Goal: Transaction & Acquisition: Purchase product/service

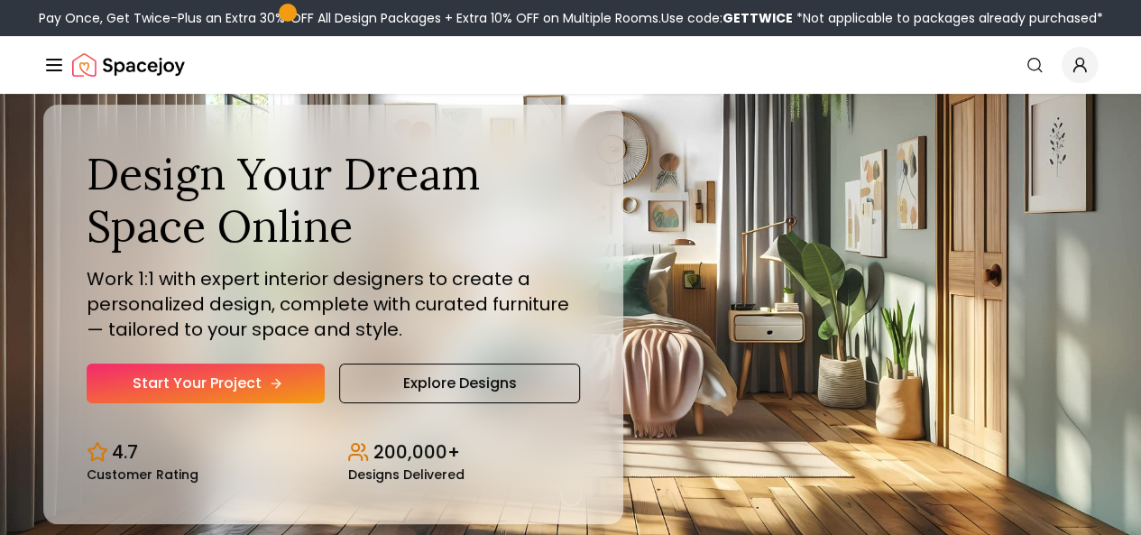
click at [198, 403] on link "Start Your Project" at bounding box center [206, 383] width 238 height 40
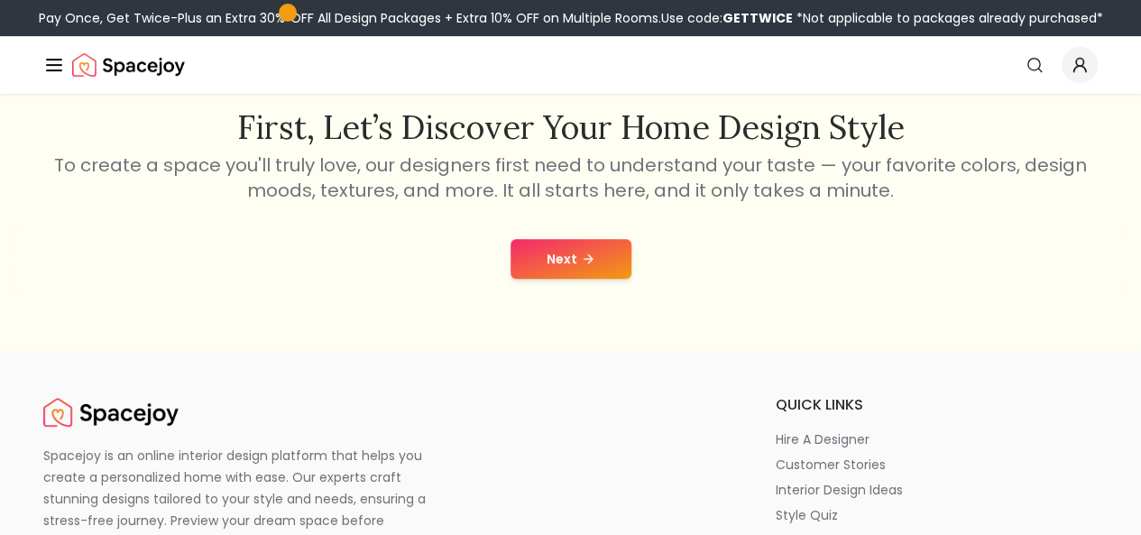
scroll to position [310, 0]
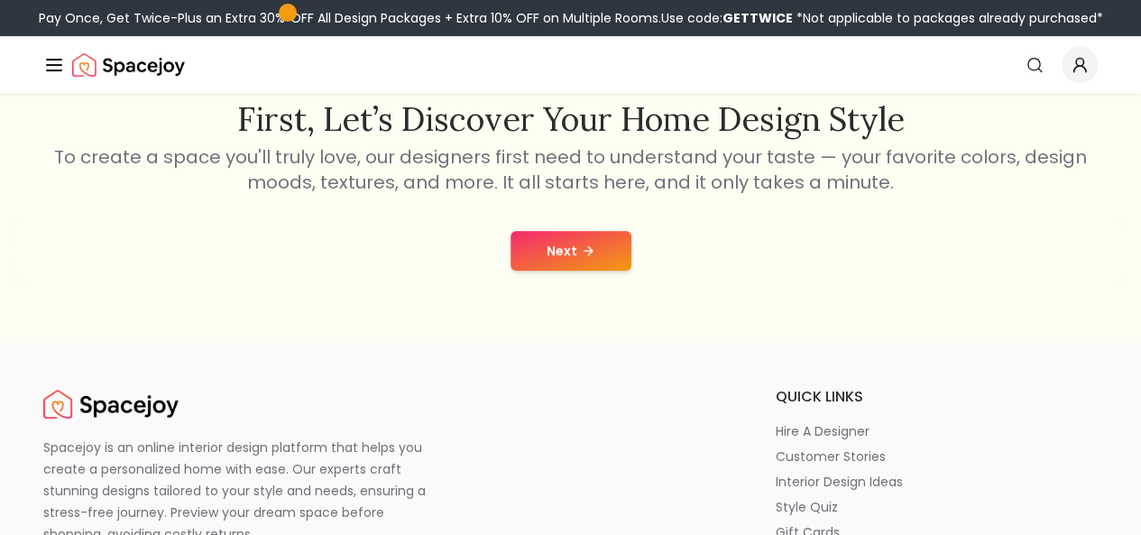
click at [565, 248] on button "Next" at bounding box center [570, 251] width 121 height 40
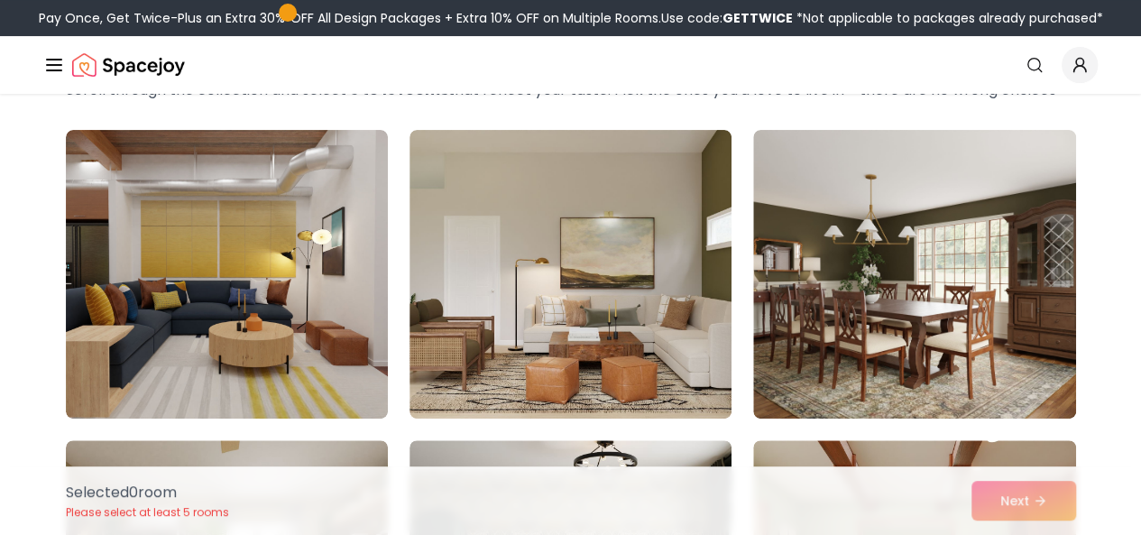
scroll to position [139, 0]
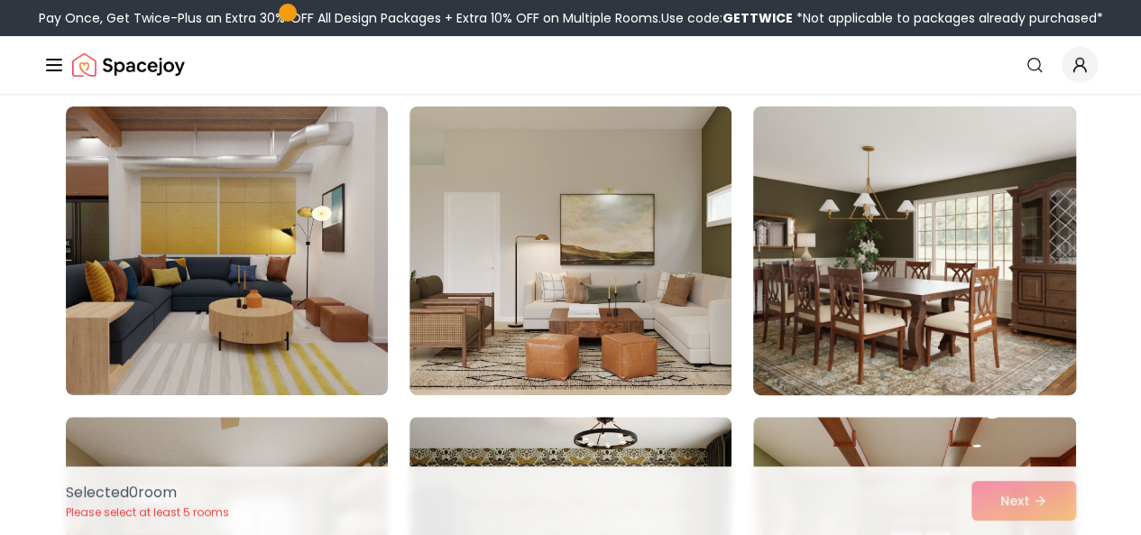
click at [940, 281] on img at bounding box center [914, 250] width 338 height 303
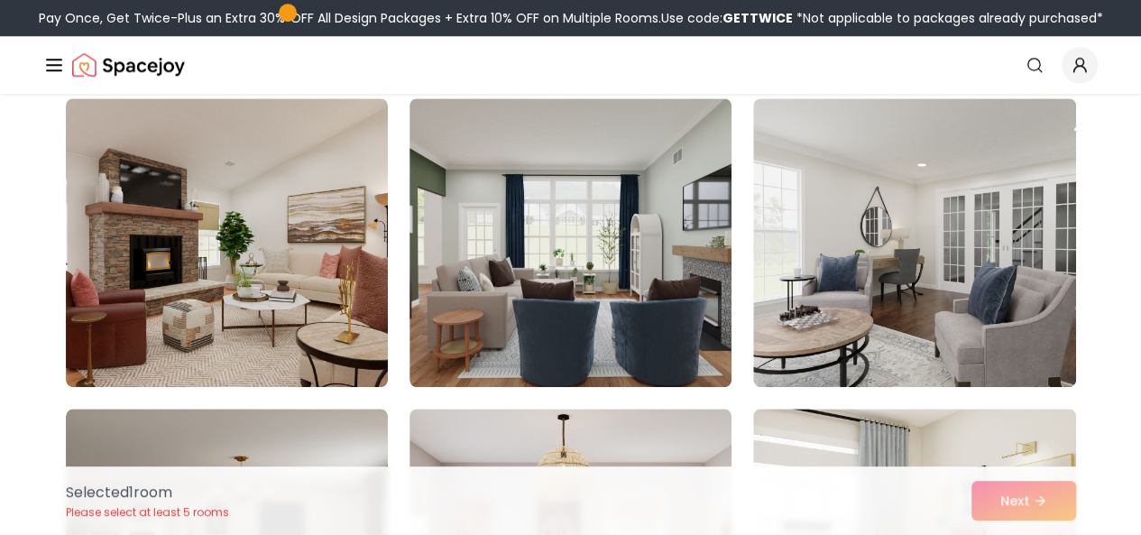
scroll to position [785, 0]
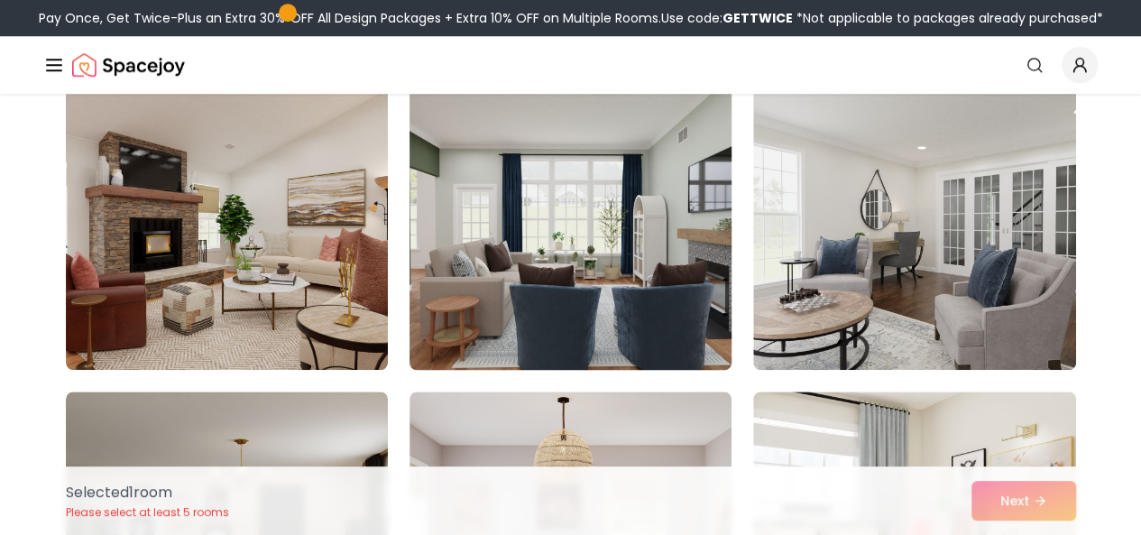
click at [551, 220] on img at bounding box center [570, 225] width 338 height 303
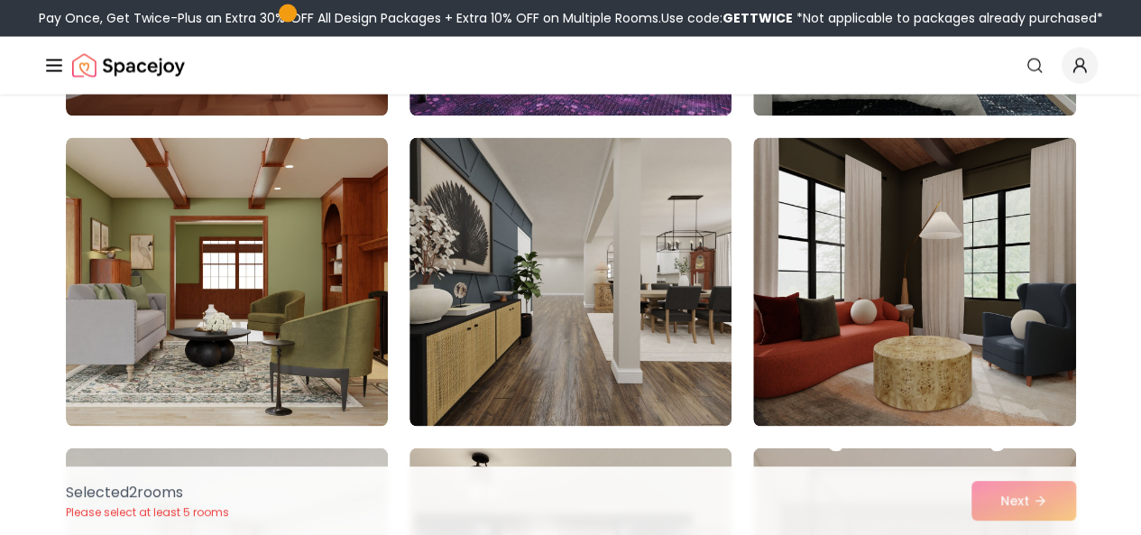
scroll to position [1695, 0]
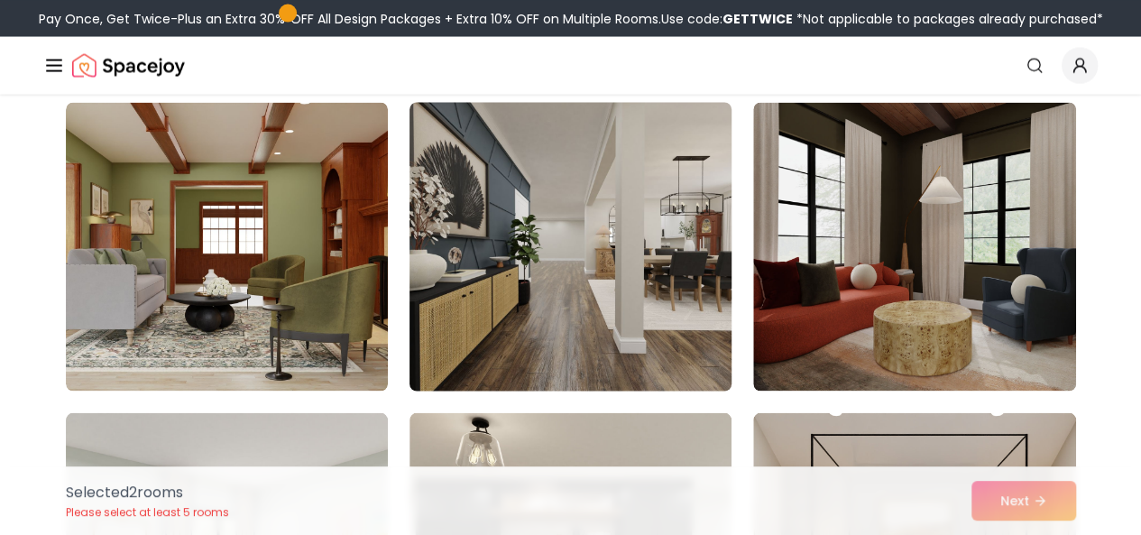
click at [519, 264] on img at bounding box center [570, 246] width 338 height 303
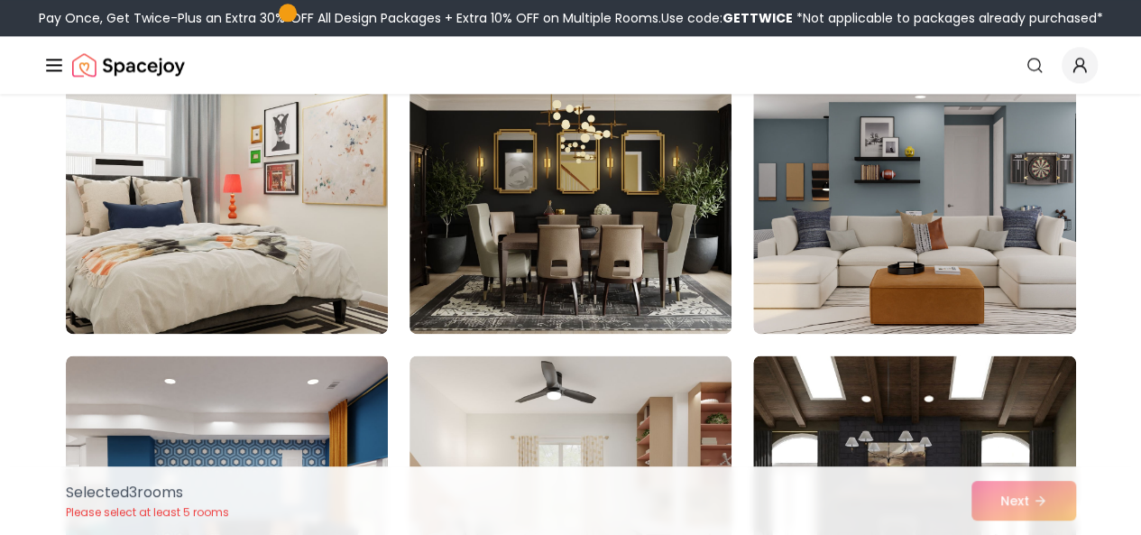
scroll to position [4552, 0]
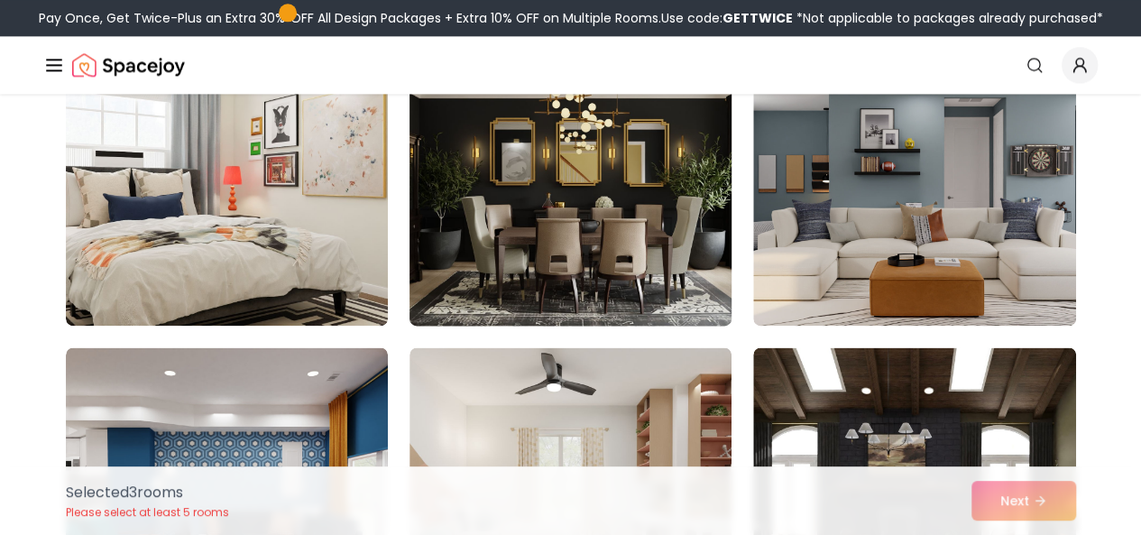
click at [606, 239] on img at bounding box center [570, 181] width 338 height 303
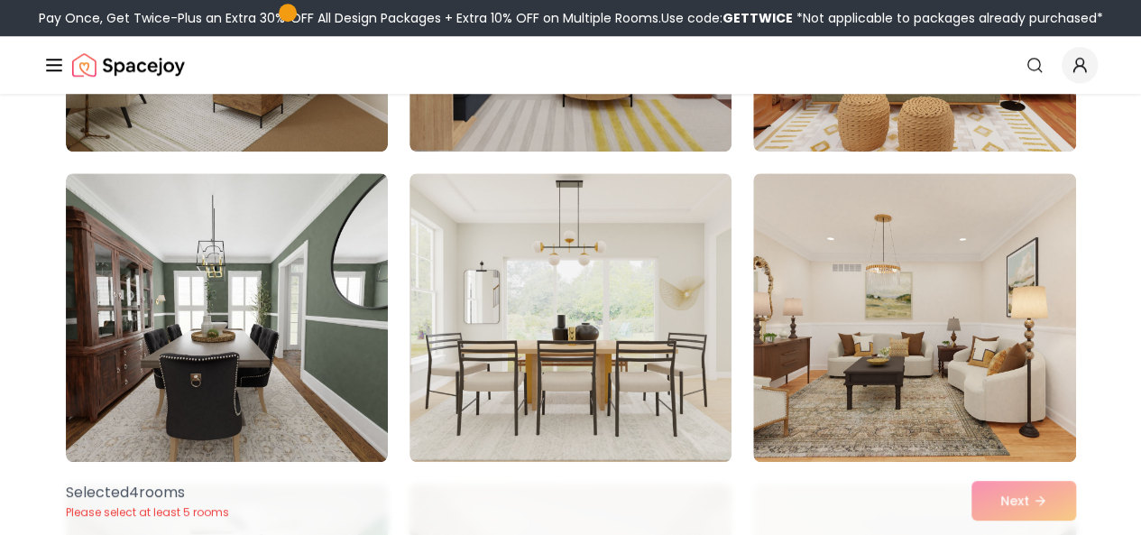
scroll to position [7626, 0]
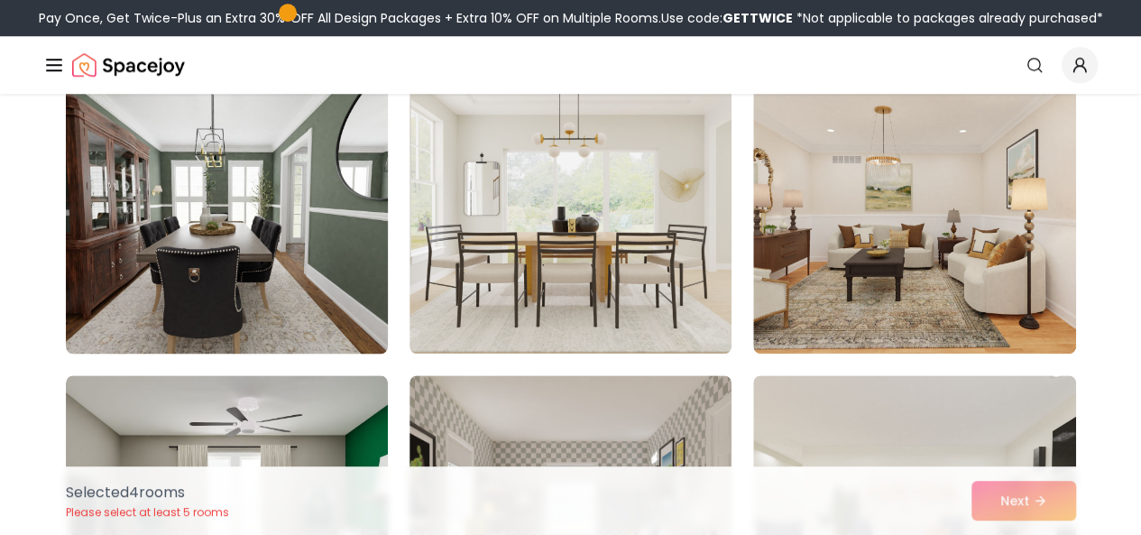
click at [265, 232] on img at bounding box center [227, 209] width 338 height 303
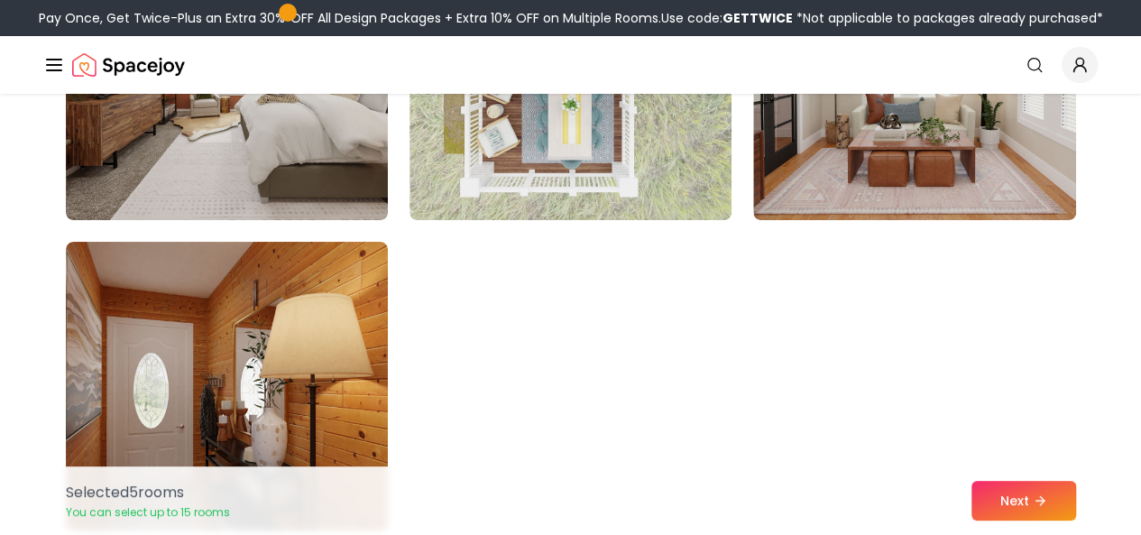
scroll to position [10198, 0]
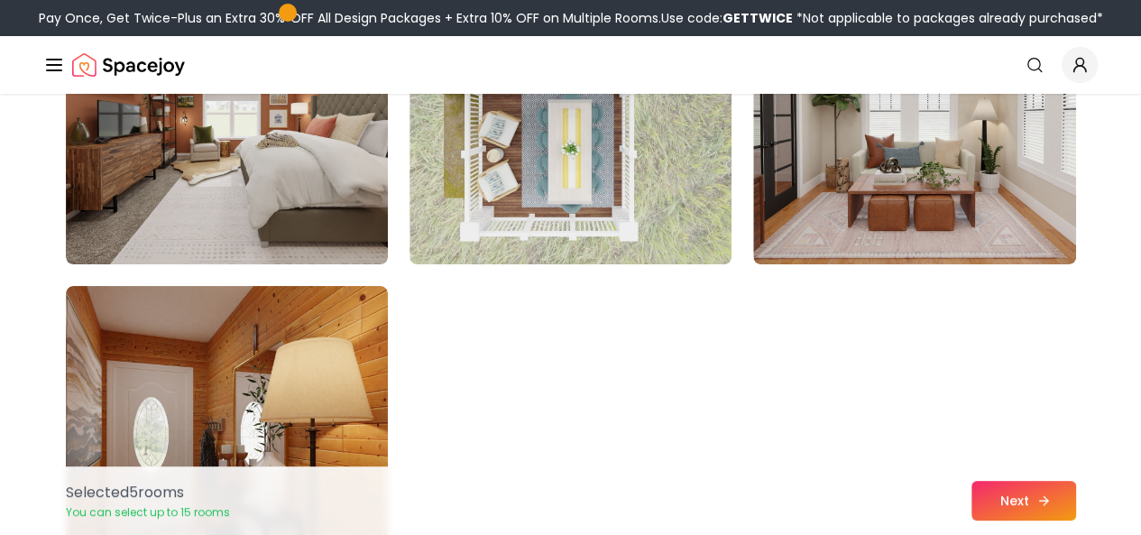
click at [1028, 494] on button "Next" at bounding box center [1023, 501] width 105 height 40
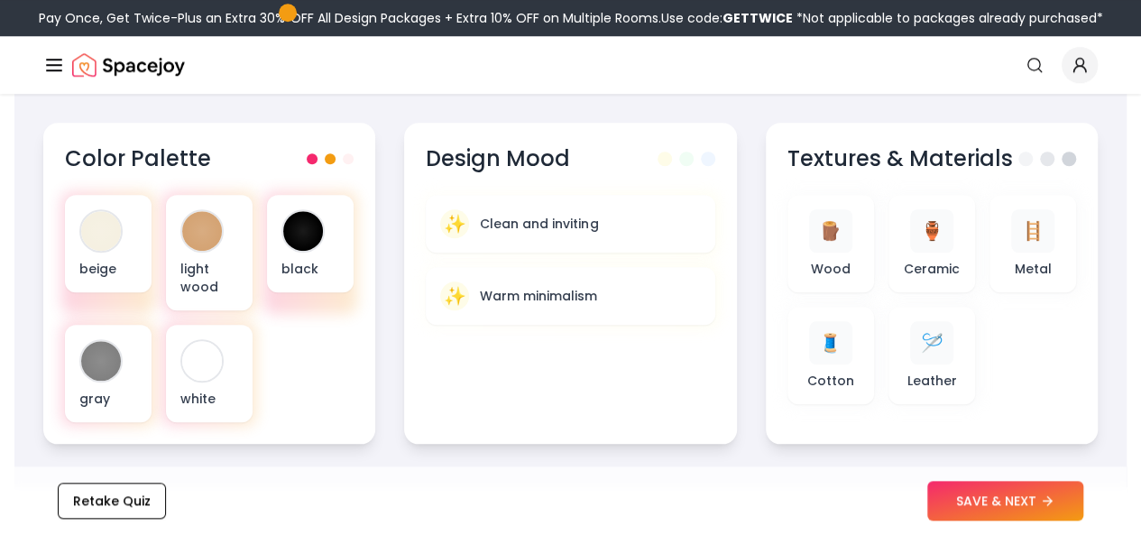
scroll to position [680, 0]
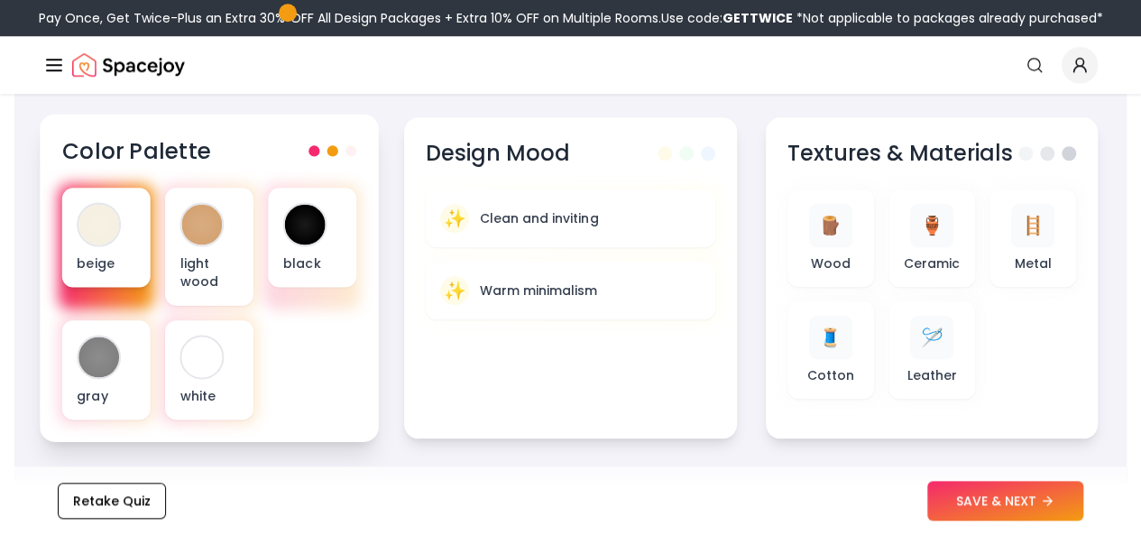
click at [112, 221] on div at bounding box center [98, 224] width 41 height 41
click at [106, 227] on div at bounding box center [98, 224] width 41 height 41
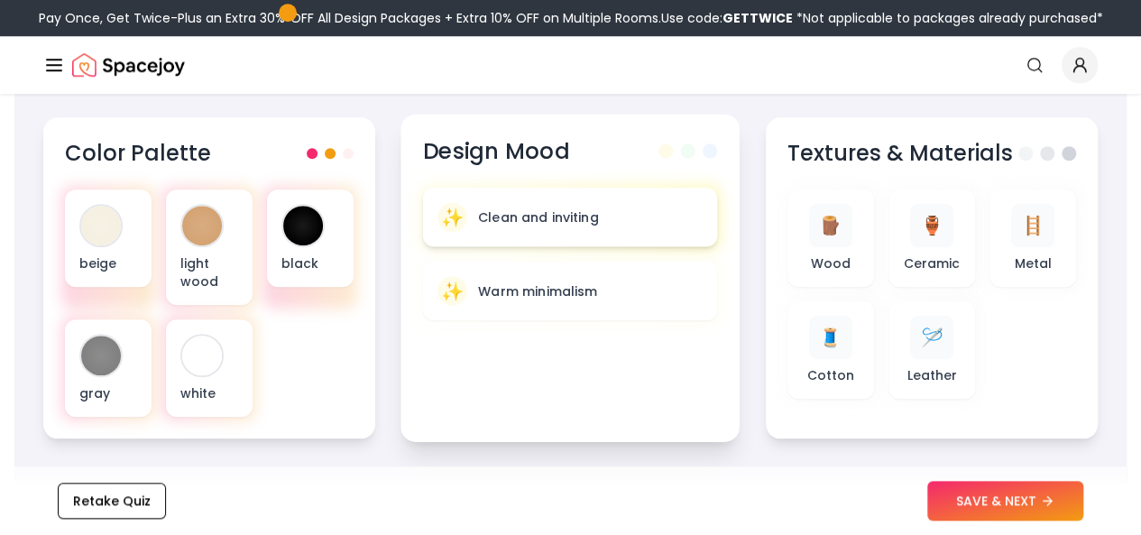
click at [538, 219] on p "Clean and inviting" at bounding box center [538, 216] width 121 height 18
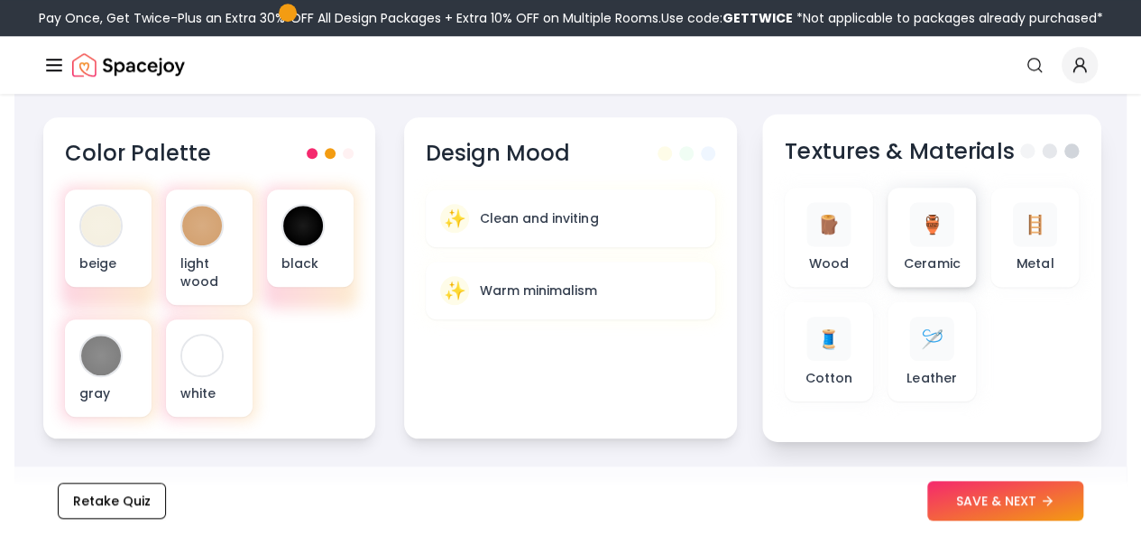
click at [930, 230] on span "🏺" at bounding box center [931, 225] width 23 height 26
click at [899, 235] on div "🏺 Ceramic" at bounding box center [931, 237] width 88 height 99
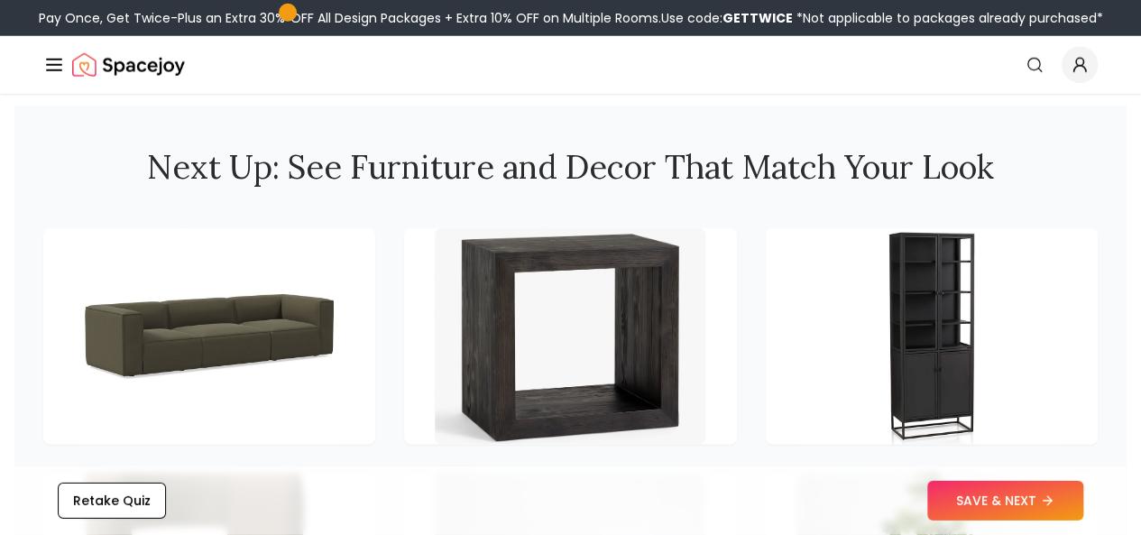
scroll to position [2460, 0]
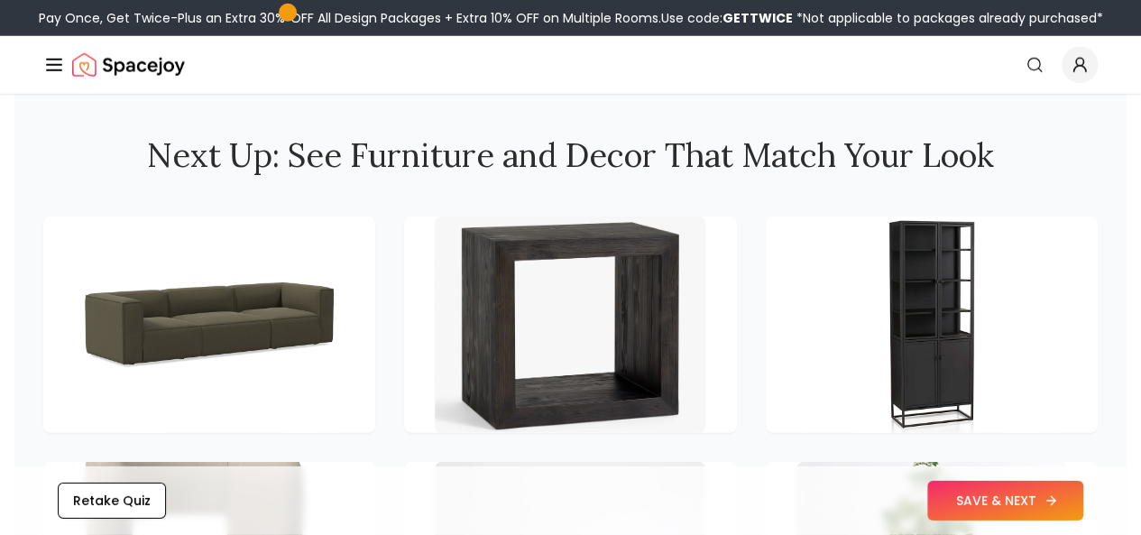
click at [1021, 493] on button "SAVE & NEXT" at bounding box center [1005, 501] width 156 height 40
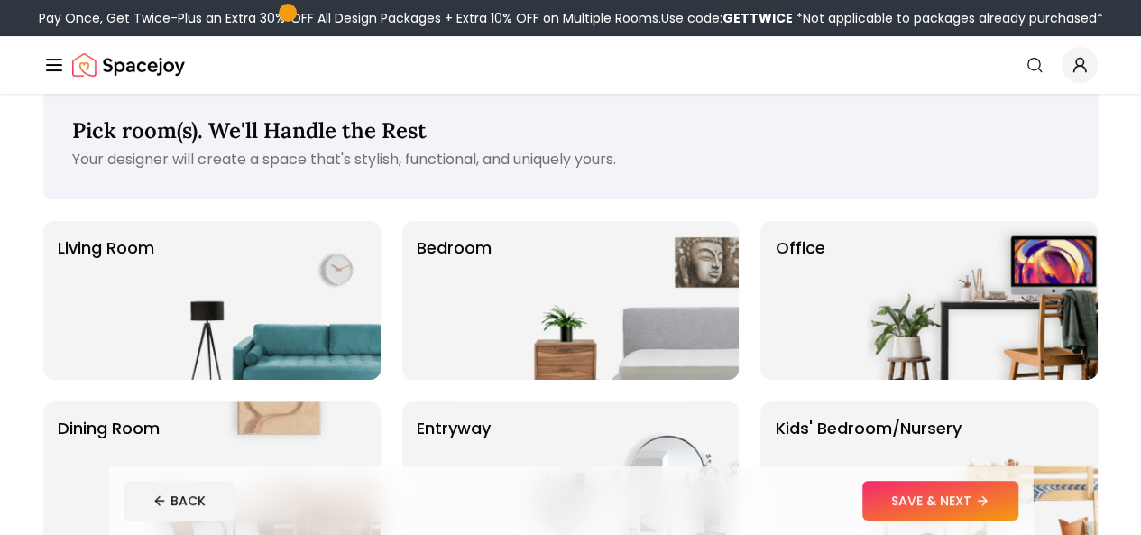
scroll to position [44, 0]
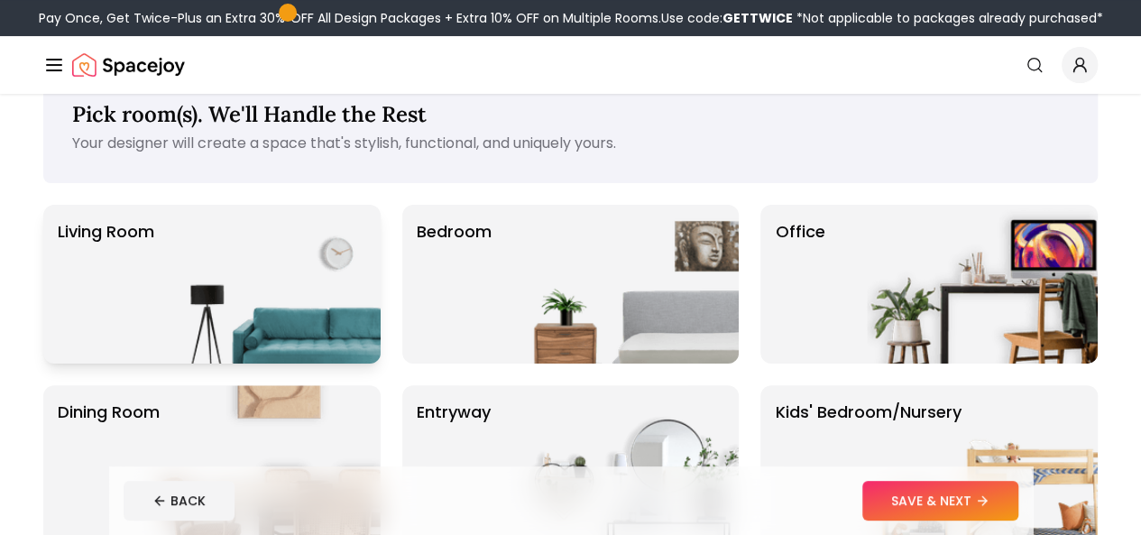
click at [269, 280] on img at bounding box center [265, 284] width 231 height 159
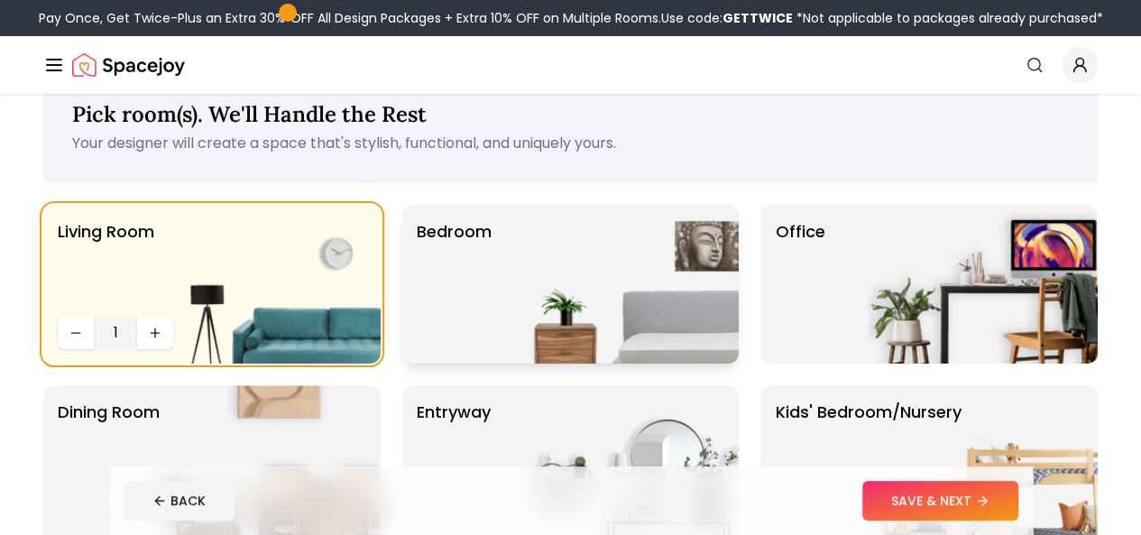
click at [596, 302] on img at bounding box center [623, 284] width 231 height 159
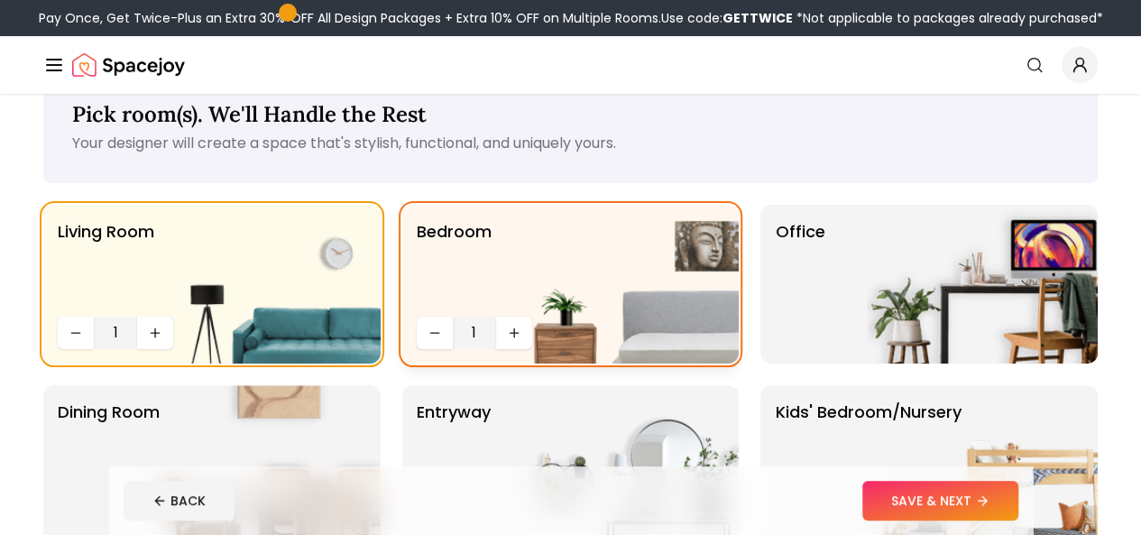
click at [575, 252] on img at bounding box center [623, 284] width 231 height 159
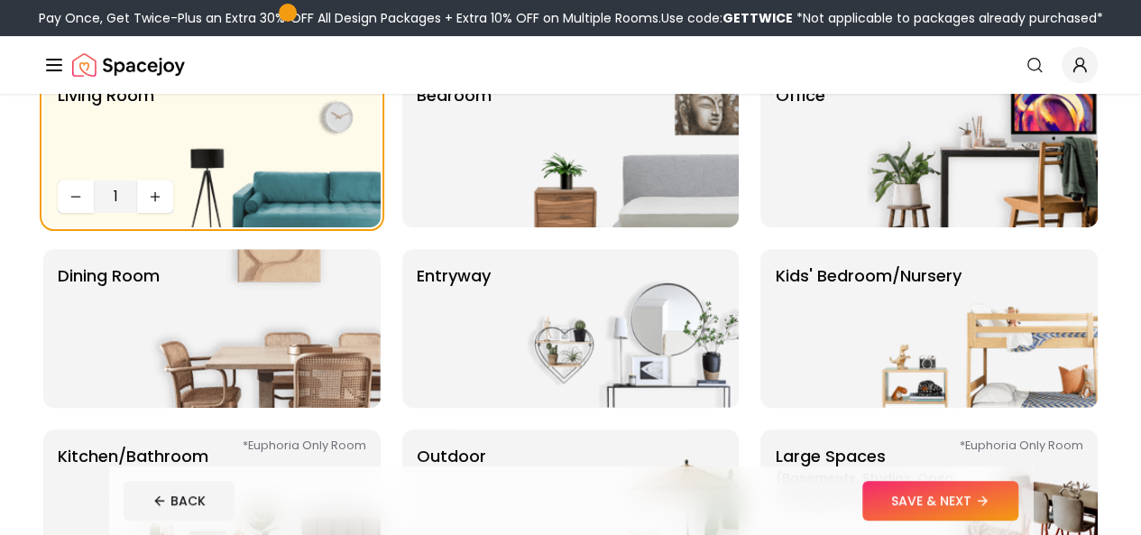
scroll to position [218, 0]
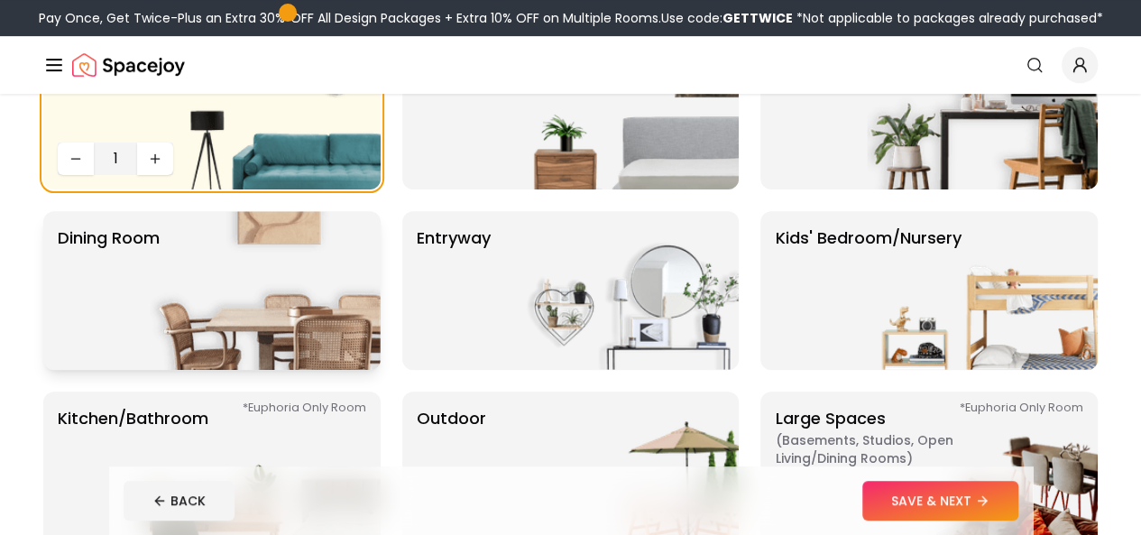
click at [238, 300] on img at bounding box center [265, 290] width 231 height 159
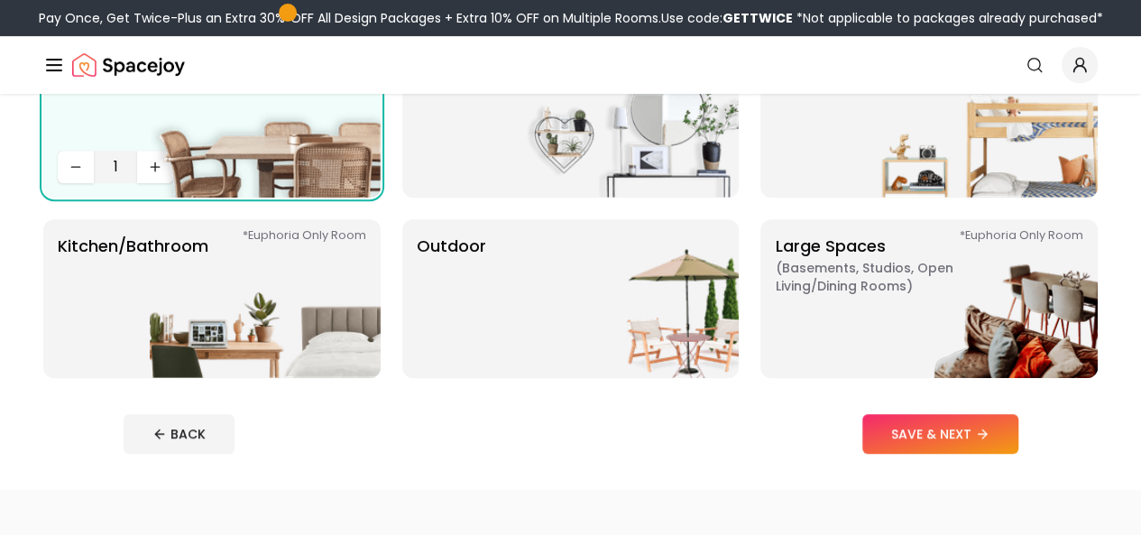
scroll to position [420, 0]
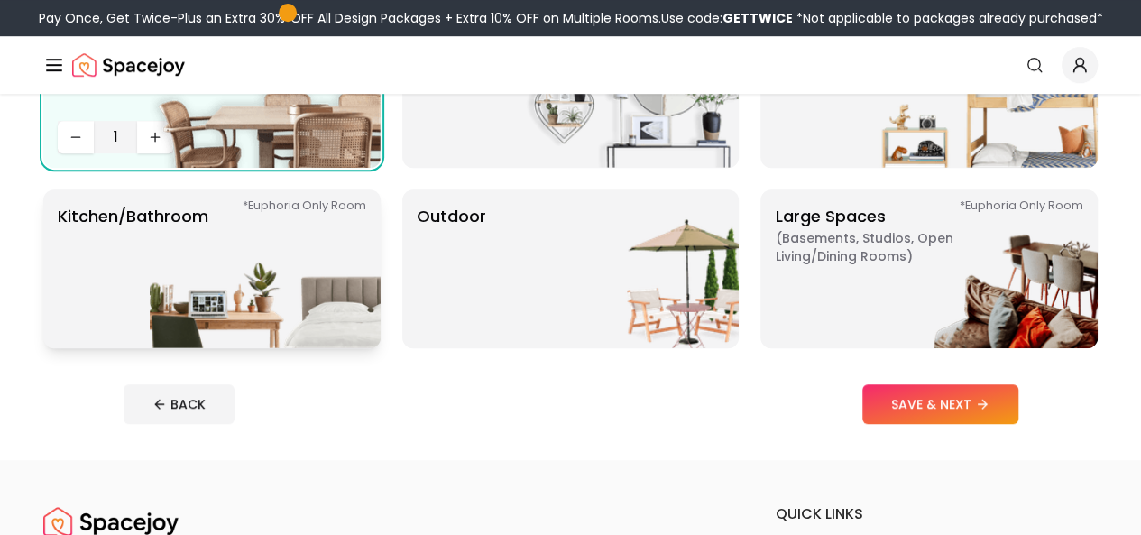
click at [201, 271] on img at bounding box center [265, 268] width 231 height 159
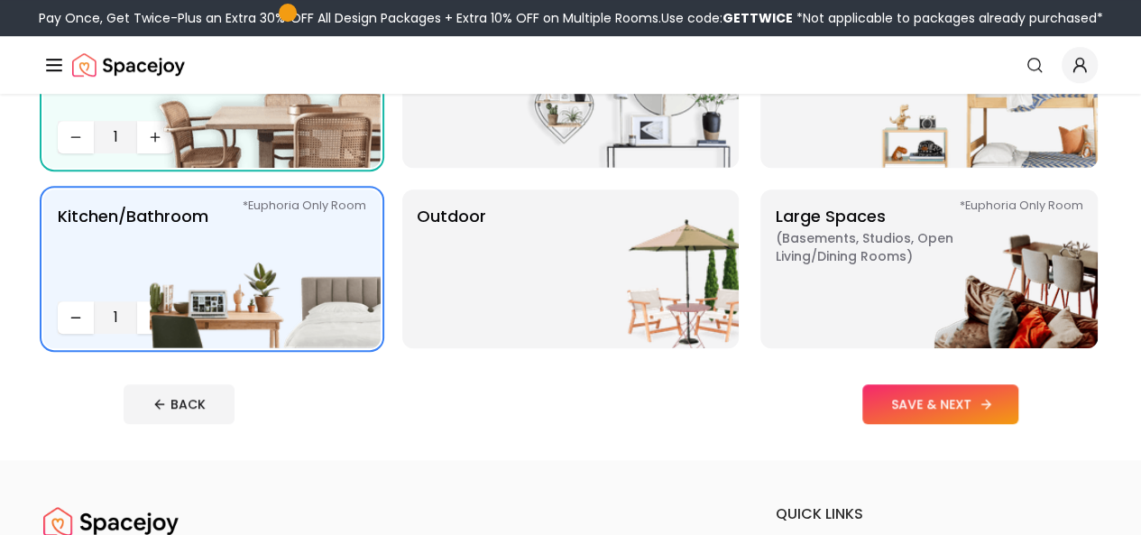
click at [1010, 402] on button "SAVE & NEXT" at bounding box center [940, 404] width 156 height 40
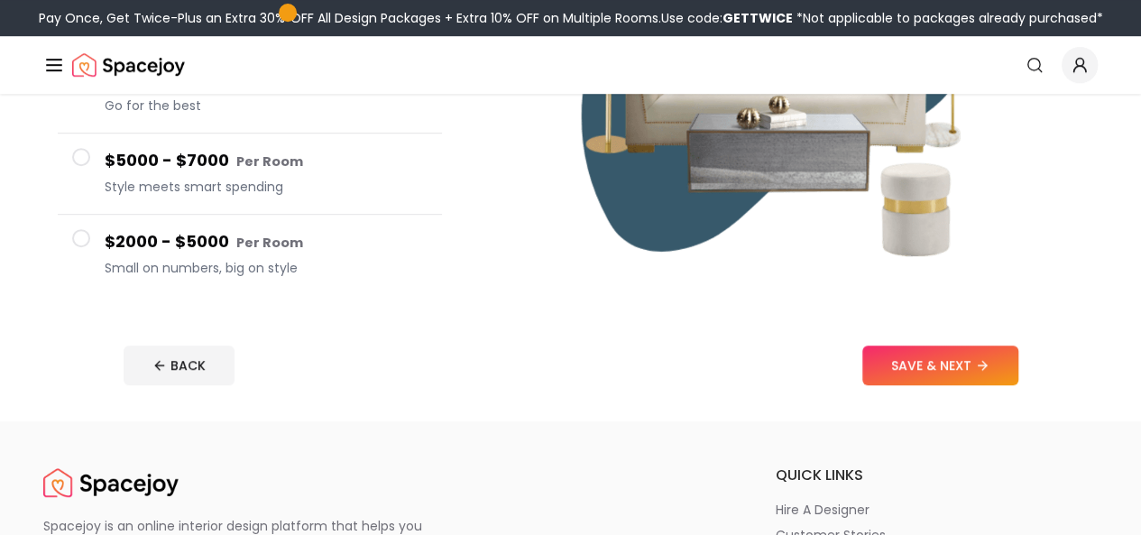
scroll to position [419, 0]
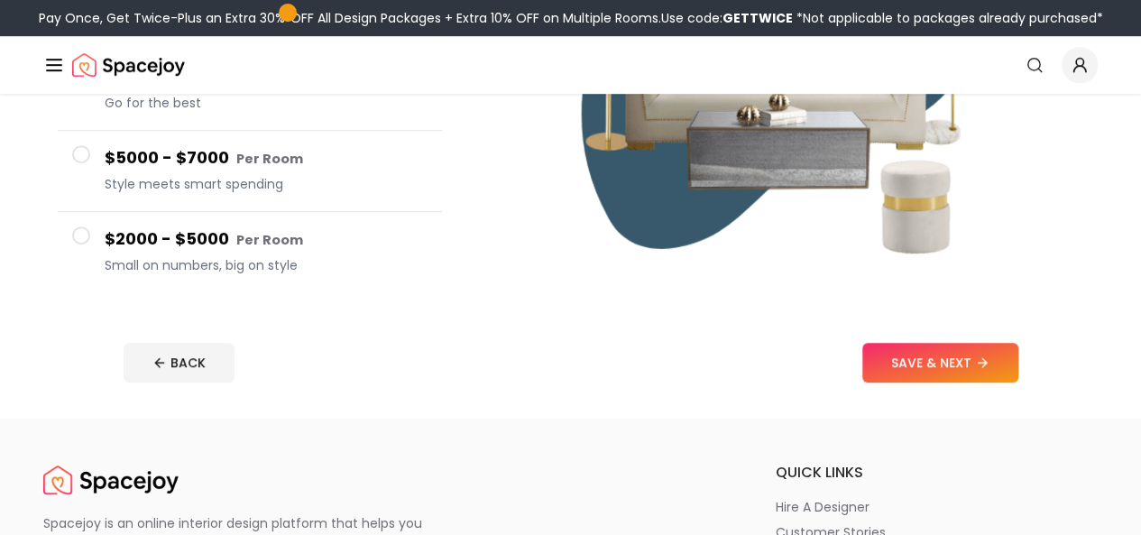
click at [76, 226] on span at bounding box center [81, 235] width 18 height 18
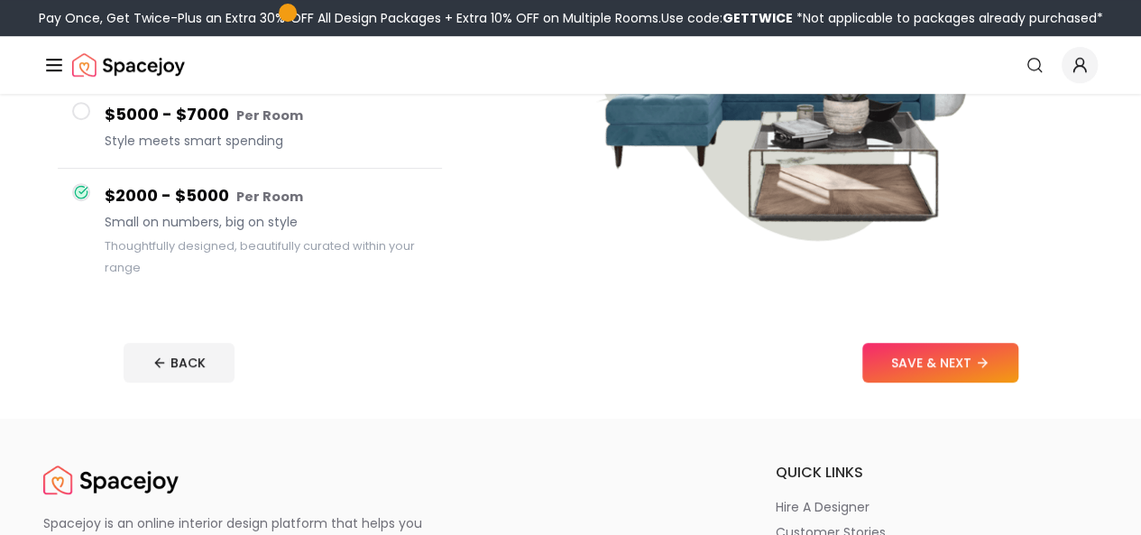
scroll to position [398, 0]
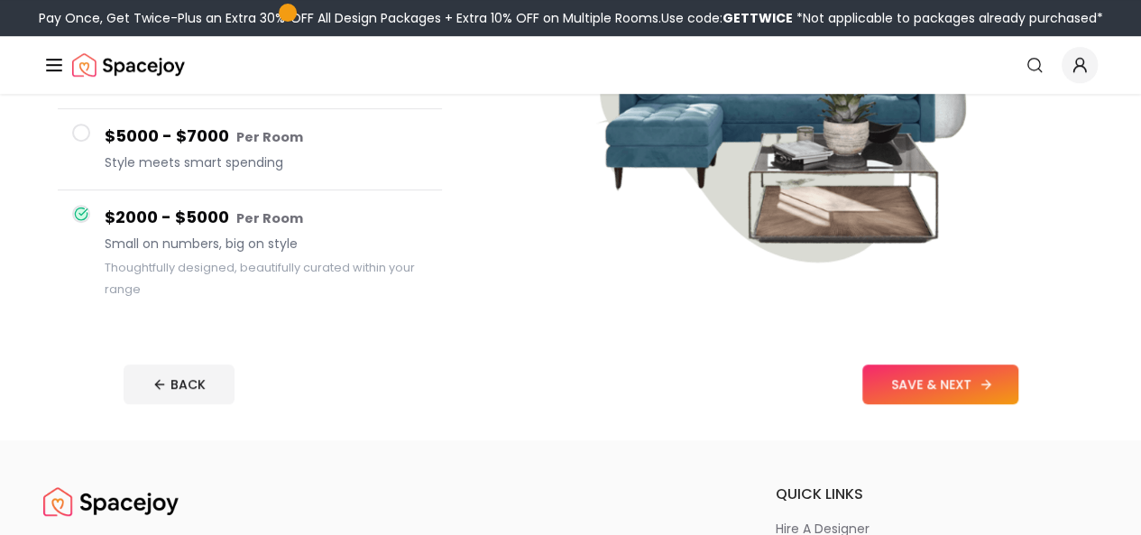
click at [988, 390] on button "SAVE & NEXT" at bounding box center [940, 384] width 156 height 40
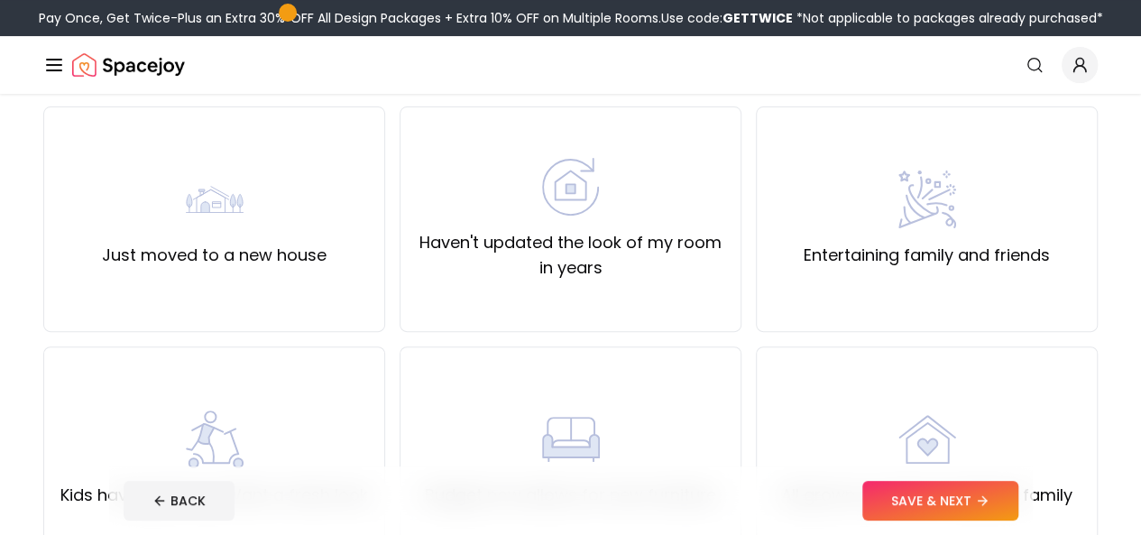
scroll to position [146, 0]
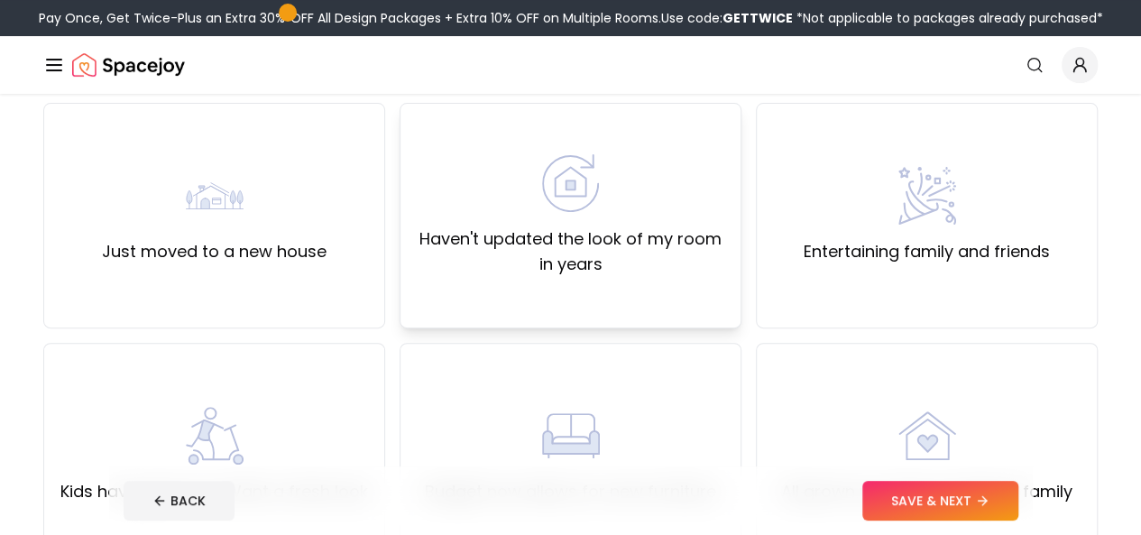
click at [550, 209] on img at bounding box center [571, 183] width 58 height 58
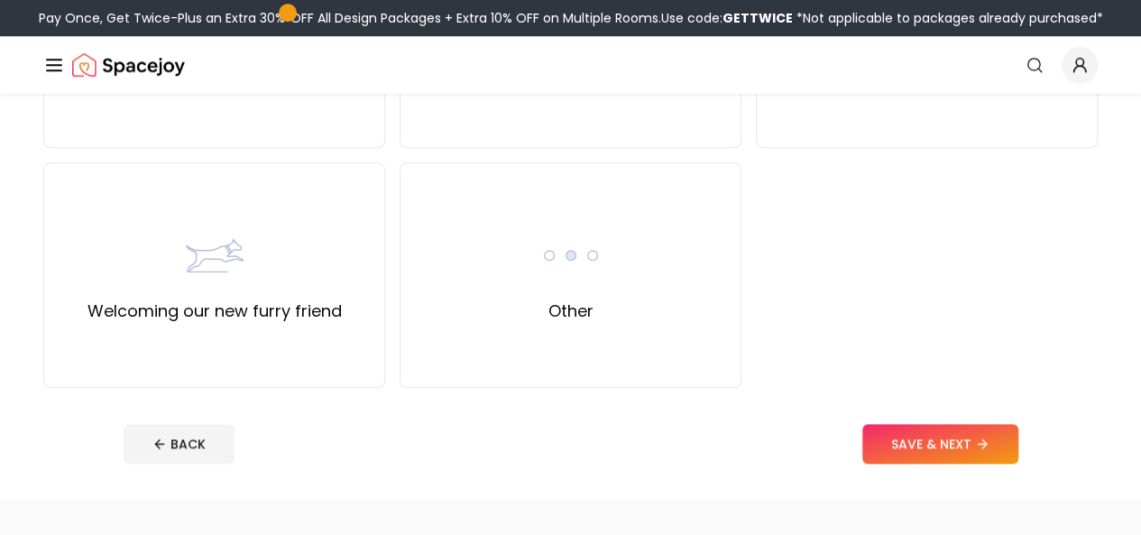
scroll to position [810, 0]
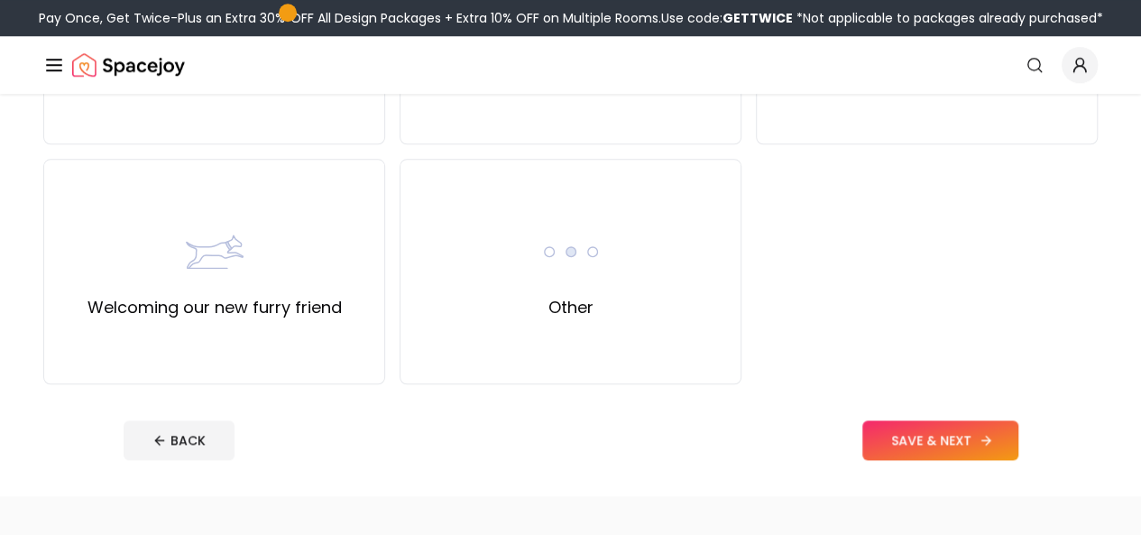
click at [1003, 445] on button "SAVE & NEXT" at bounding box center [940, 440] width 156 height 40
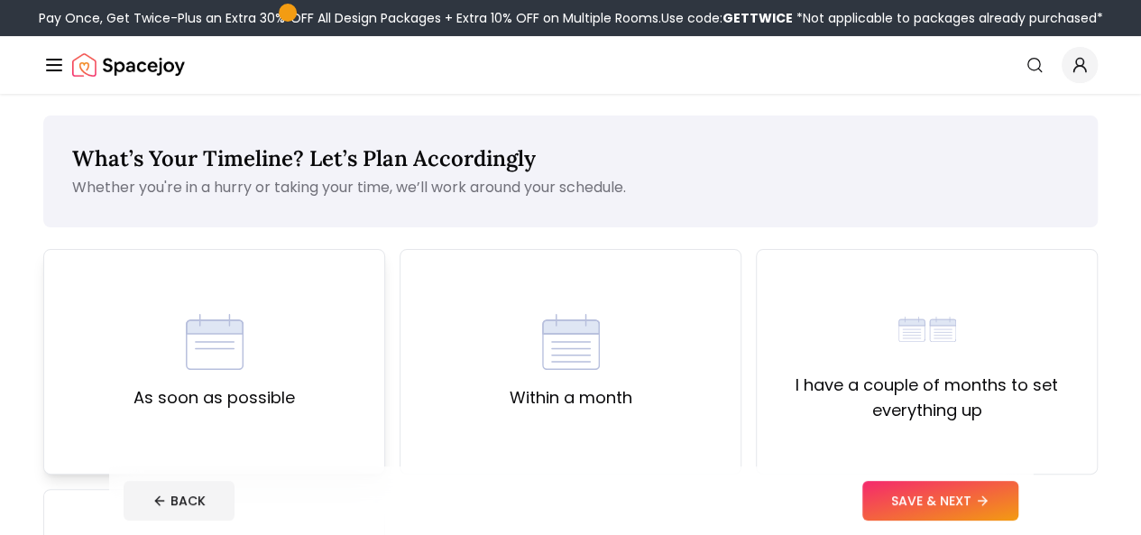
click at [315, 342] on div "As soon as possible" at bounding box center [214, 361] width 342 height 225
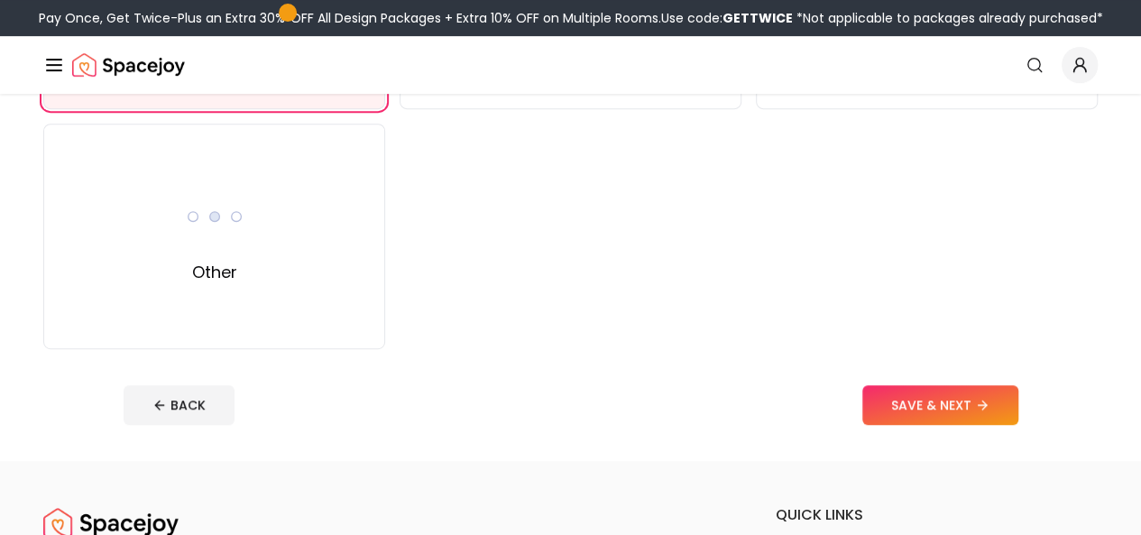
scroll to position [429, 0]
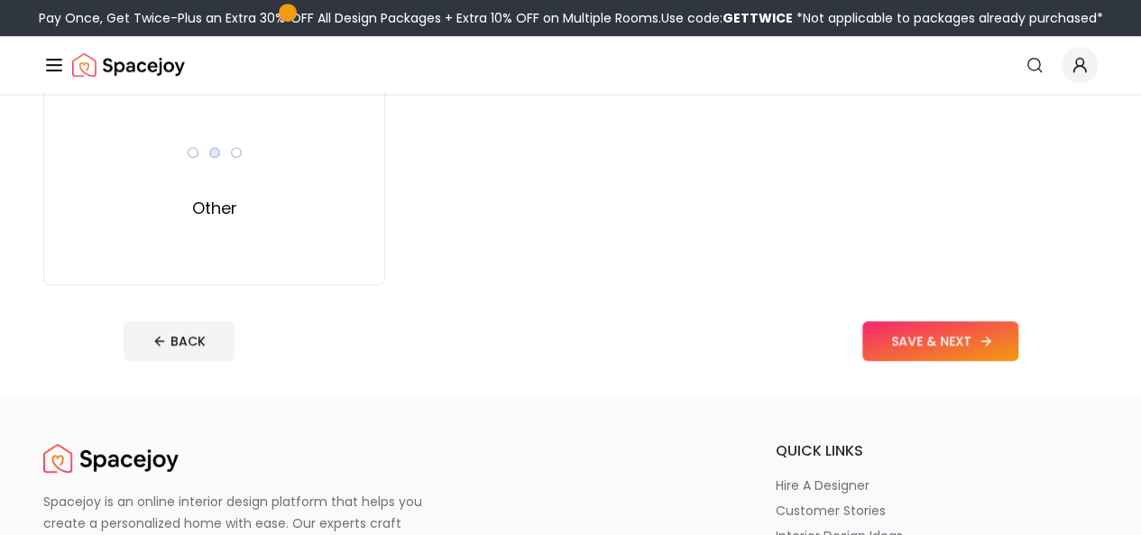
click at [998, 338] on button "SAVE & NEXT" at bounding box center [940, 341] width 156 height 40
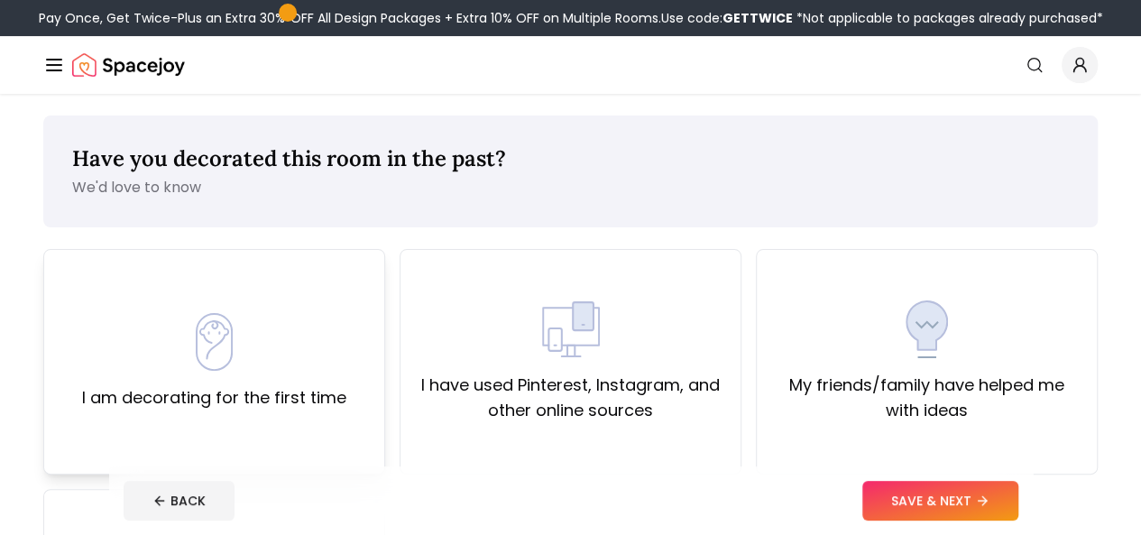
click at [305, 335] on div "I am decorating for the first time" at bounding box center [214, 361] width 264 height 97
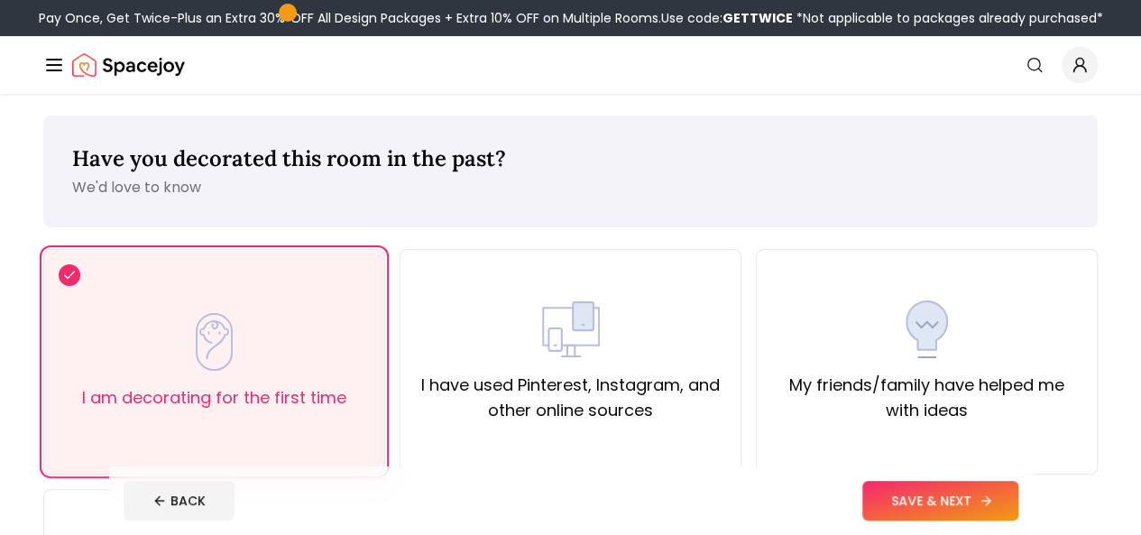
click at [1017, 495] on button "SAVE & NEXT" at bounding box center [940, 501] width 156 height 40
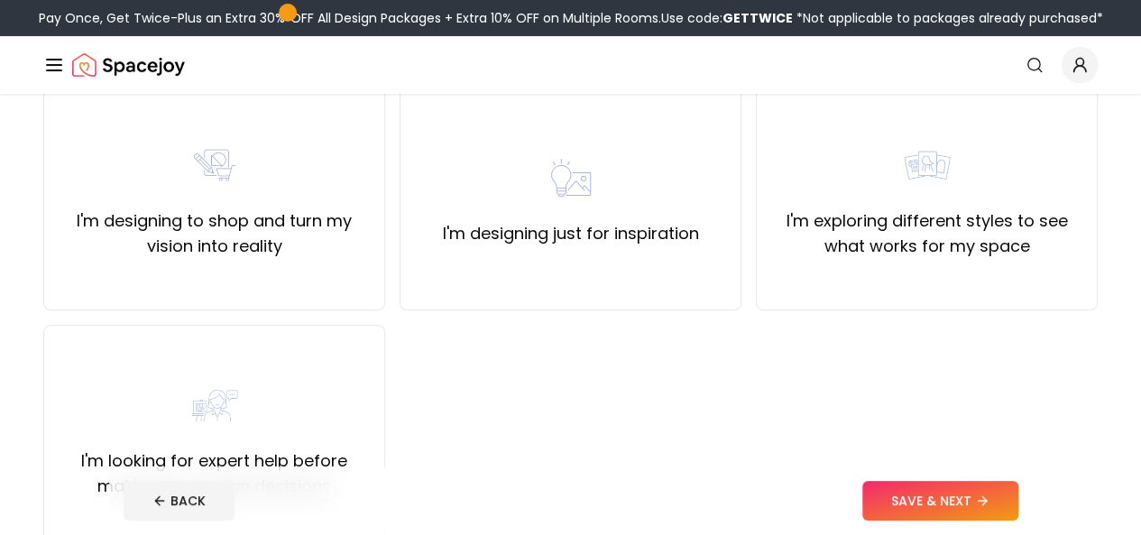
scroll to position [175, 0]
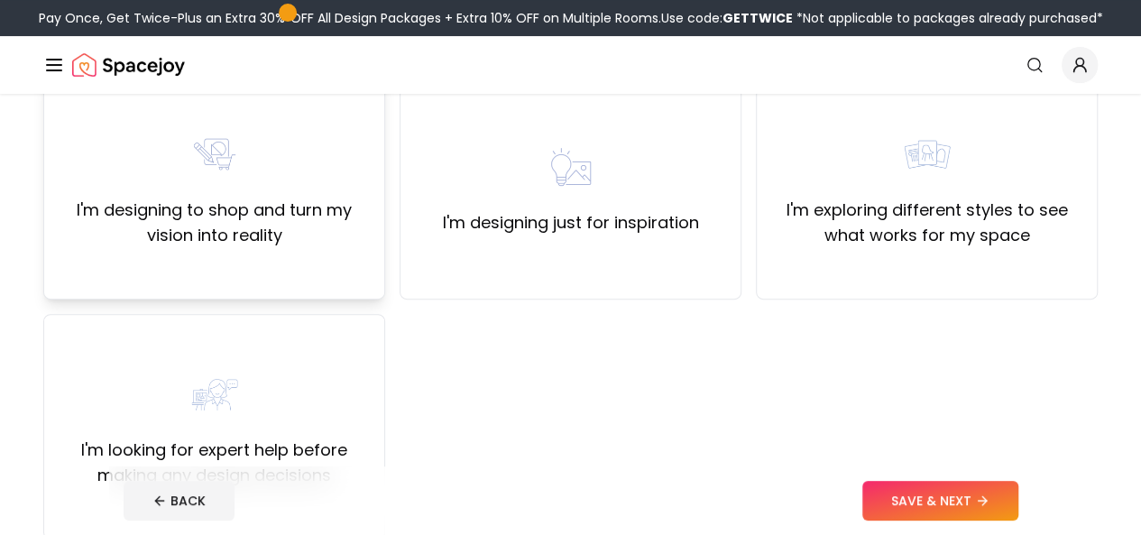
click at [280, 223] on label "I'm designing to shop and turn my vision into reality" at bounding box center [214, 223] width 311 height 51
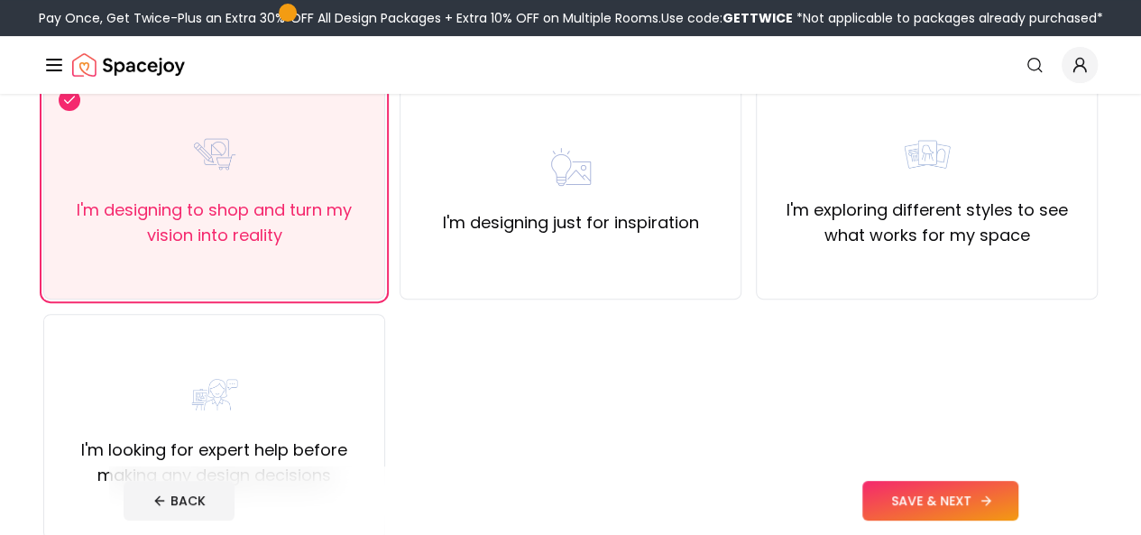
click at [1018, 500] on button "SAVE & NEXT" at bounding box center [940, 501] width 156 height 40
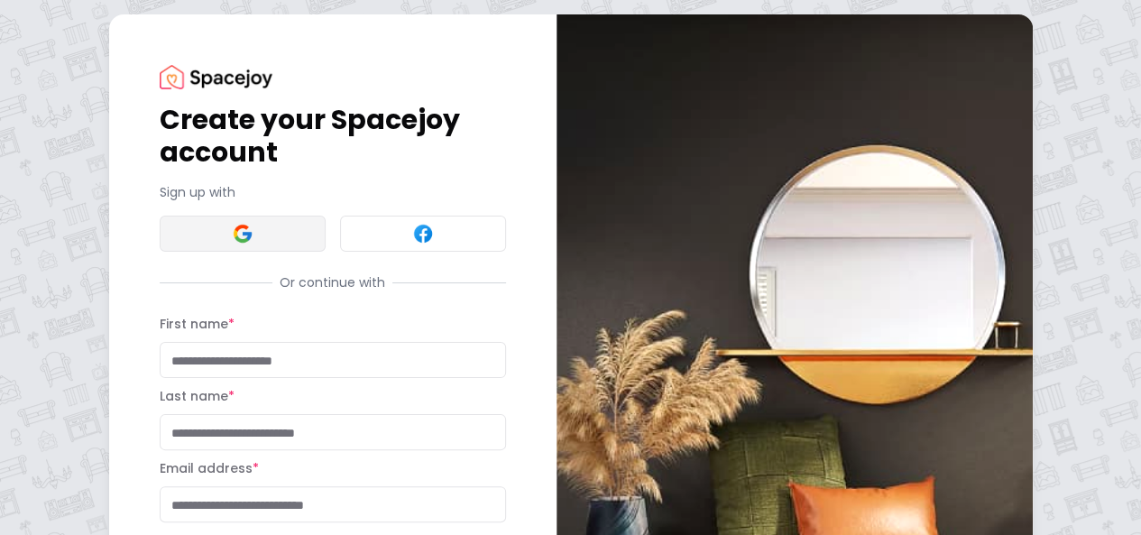
click at [161, 229] on button at bounding box center [243, 234] width 166 height 36
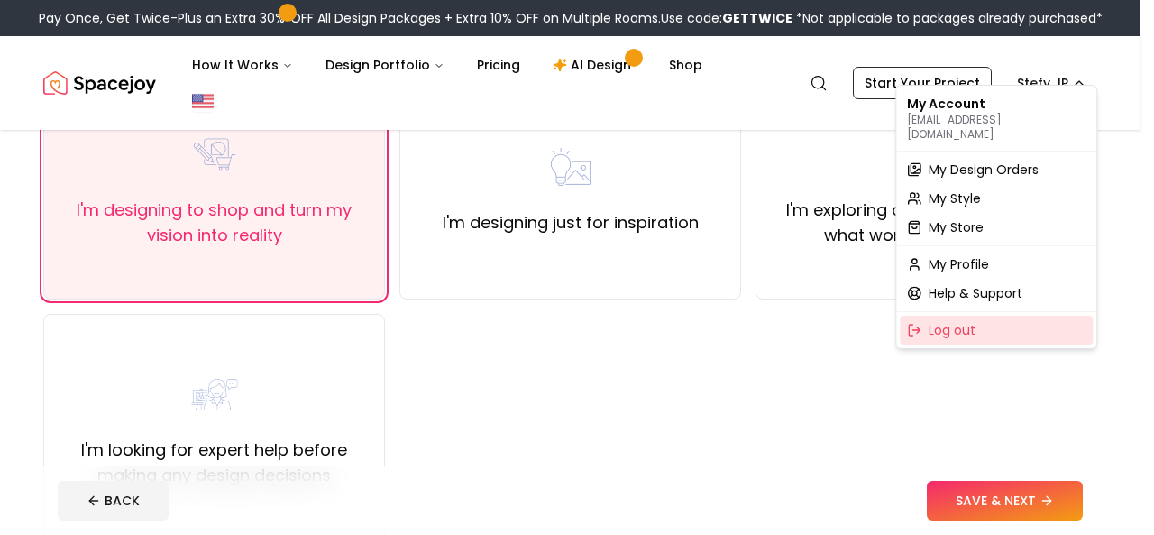
click at [964, 321] on span "Log out" at bounding box center [952, 330] width 47 height 18
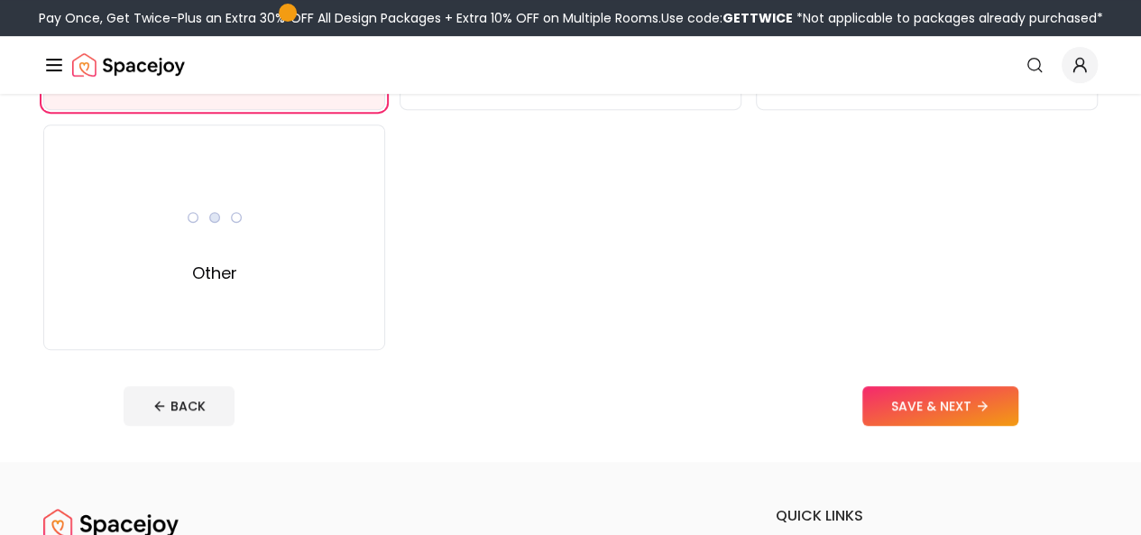
scroll to position [429, 0]
